Goal: Task Accomplishment & Management: Use online tool/utility

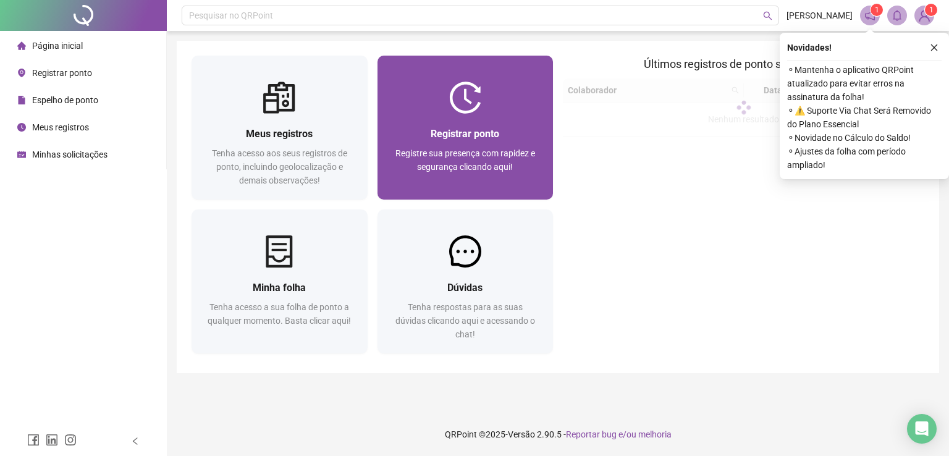
click at [512, 149] on span "Registre sua presença com rapidez e segurança clicando aqui!" at bounding box center [466, 159] width 140 height 23
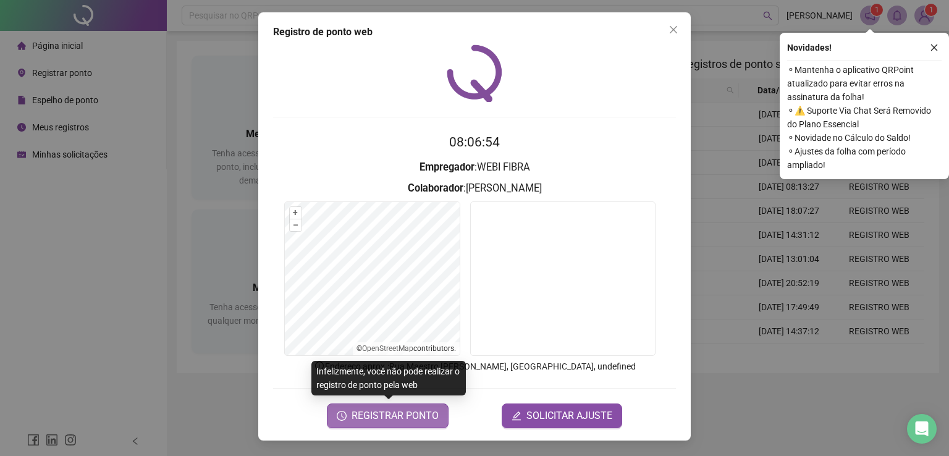
click at [412, 417] on span "REGISTRAR PONTO" at bounding box center [395, 416] width 87 height 15
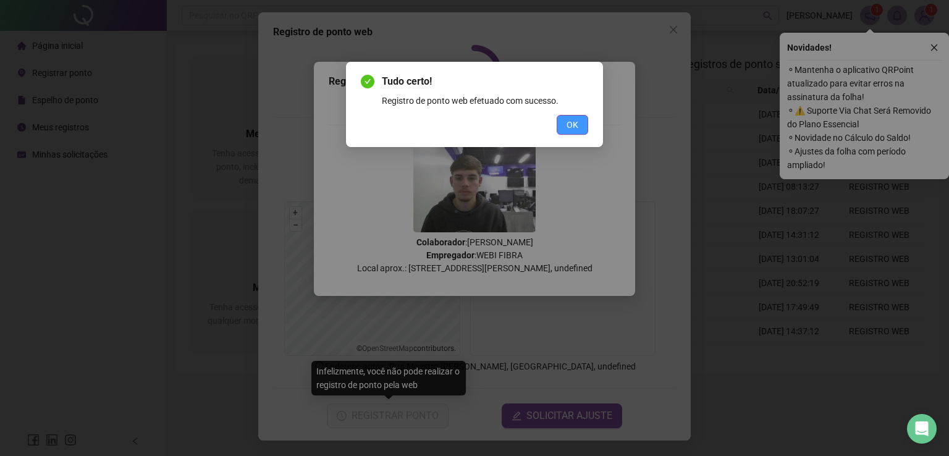
click at [580, 119] on button "OK" at bounding box center [573, 125] width 32 height 20
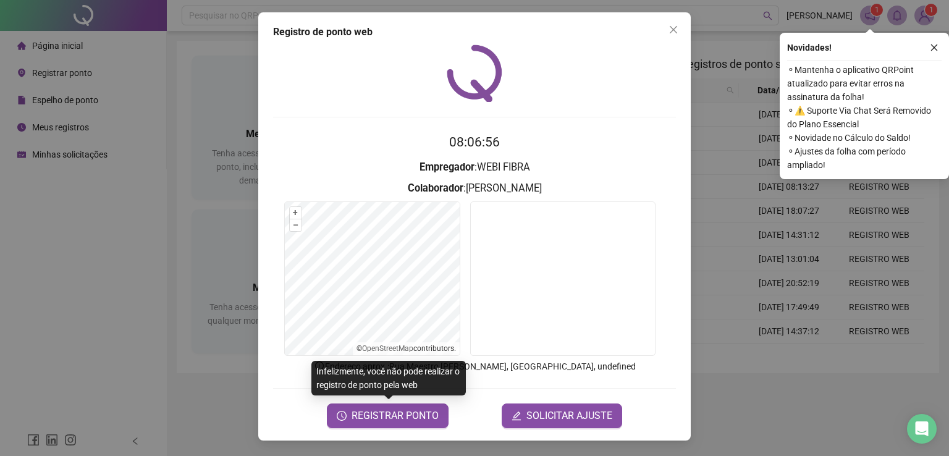
click at [855, 276] on div "Registro [PERSON_NAME] web 08:06:56 Empregador : WEBI FIBRA Colaborador : [PERS…" at bounding box center [474, 228] width 949 height 456
